Goal: Information Seeking & Learning: Check status

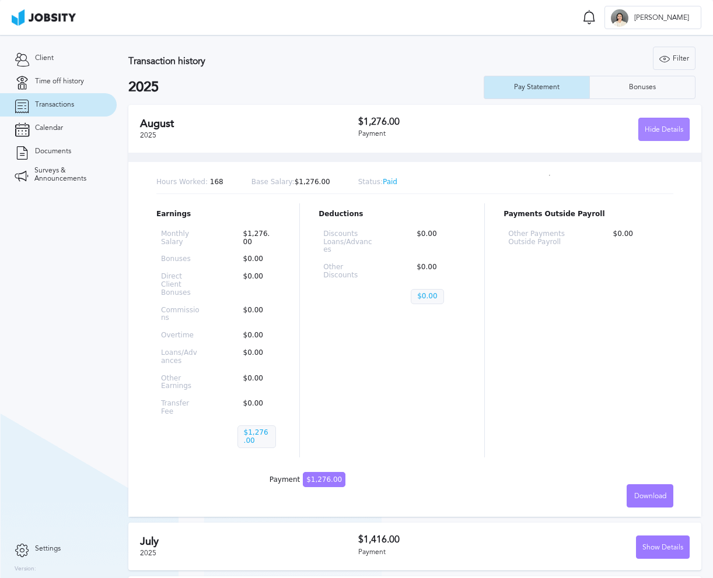
click at [643, 135] on div "Hide Details" at bounding box center [664, 129] width 50 height 23
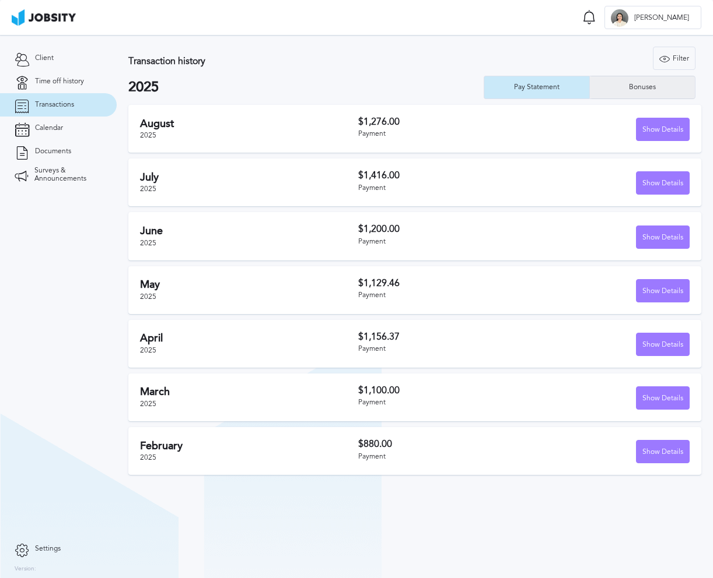
click at [610, 87] on div "Bonuses" at bounding box center [642, 87] width 105 height 23
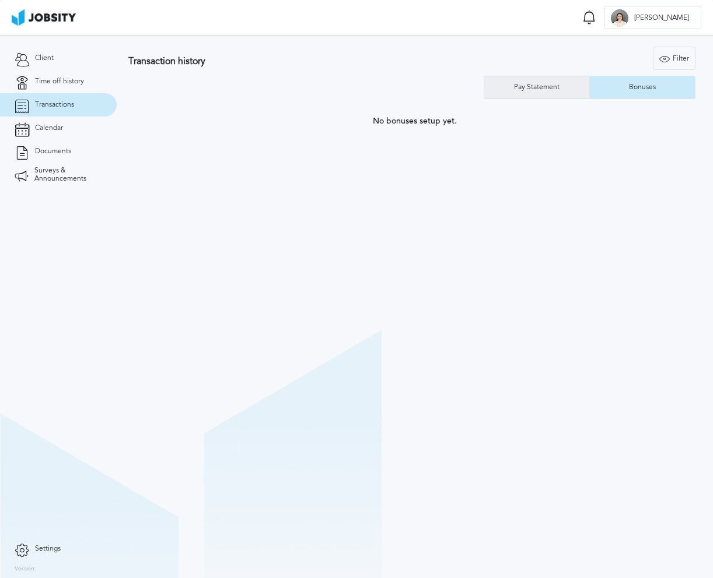
click at [560, 76] on div "Pay Statement" at bounding box center [537, 87] width 106 height 23
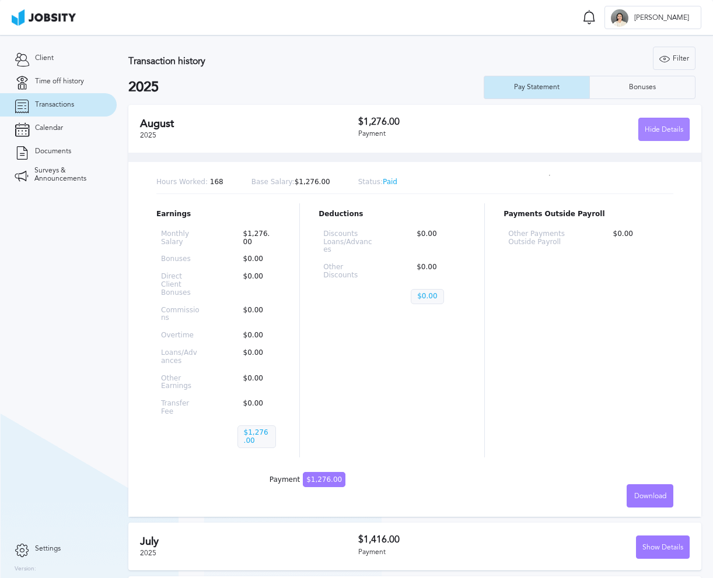
click at [639, 138] on div "Hide Details" at bounding box center [664, 129] width 50 height 23
